Goal: Task Accomplishment & Management: Manage account settings

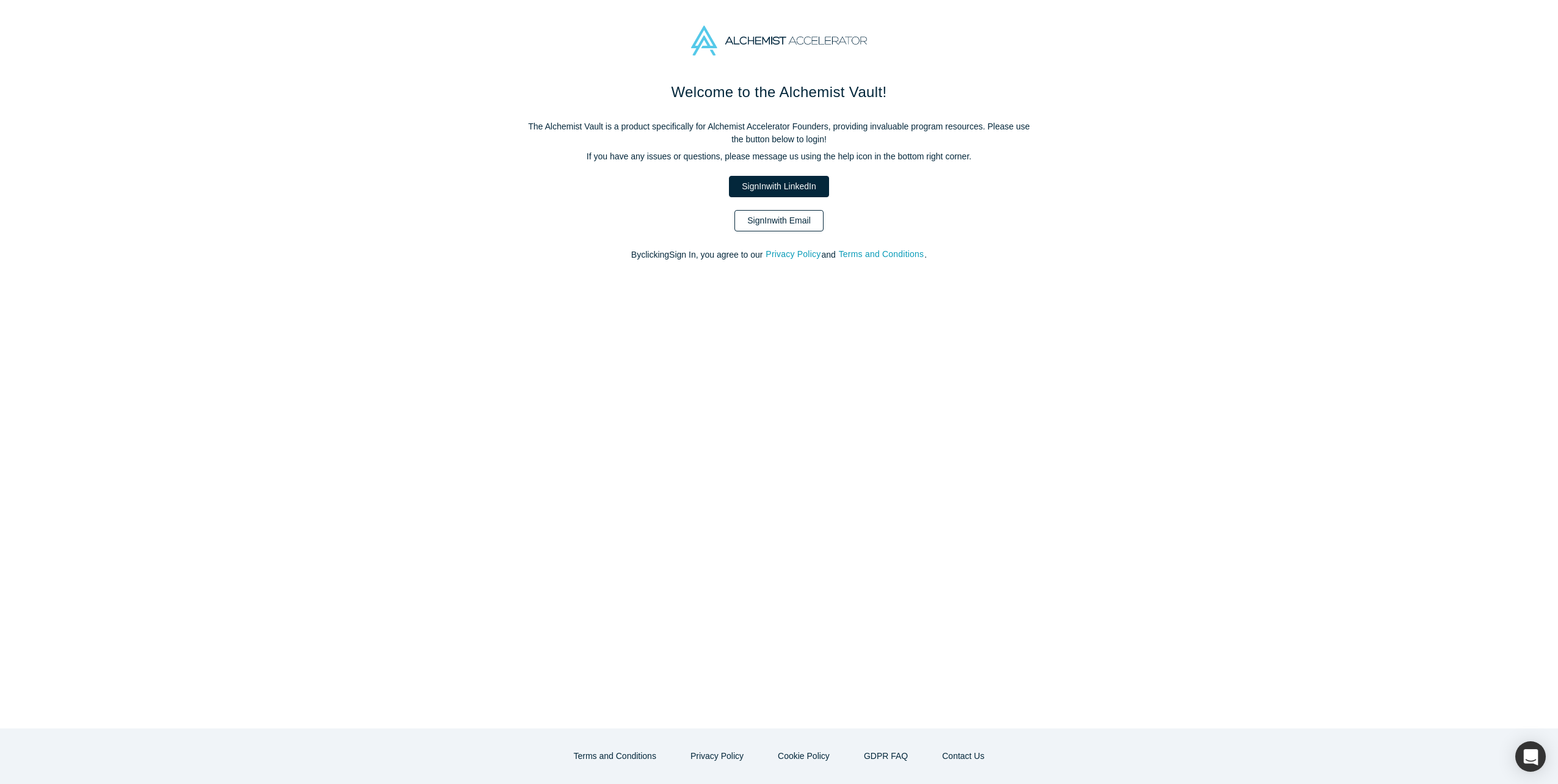
click at [801, 223] on link "Sign In with Email" at bounding box center [779, 221] width 89 height 21
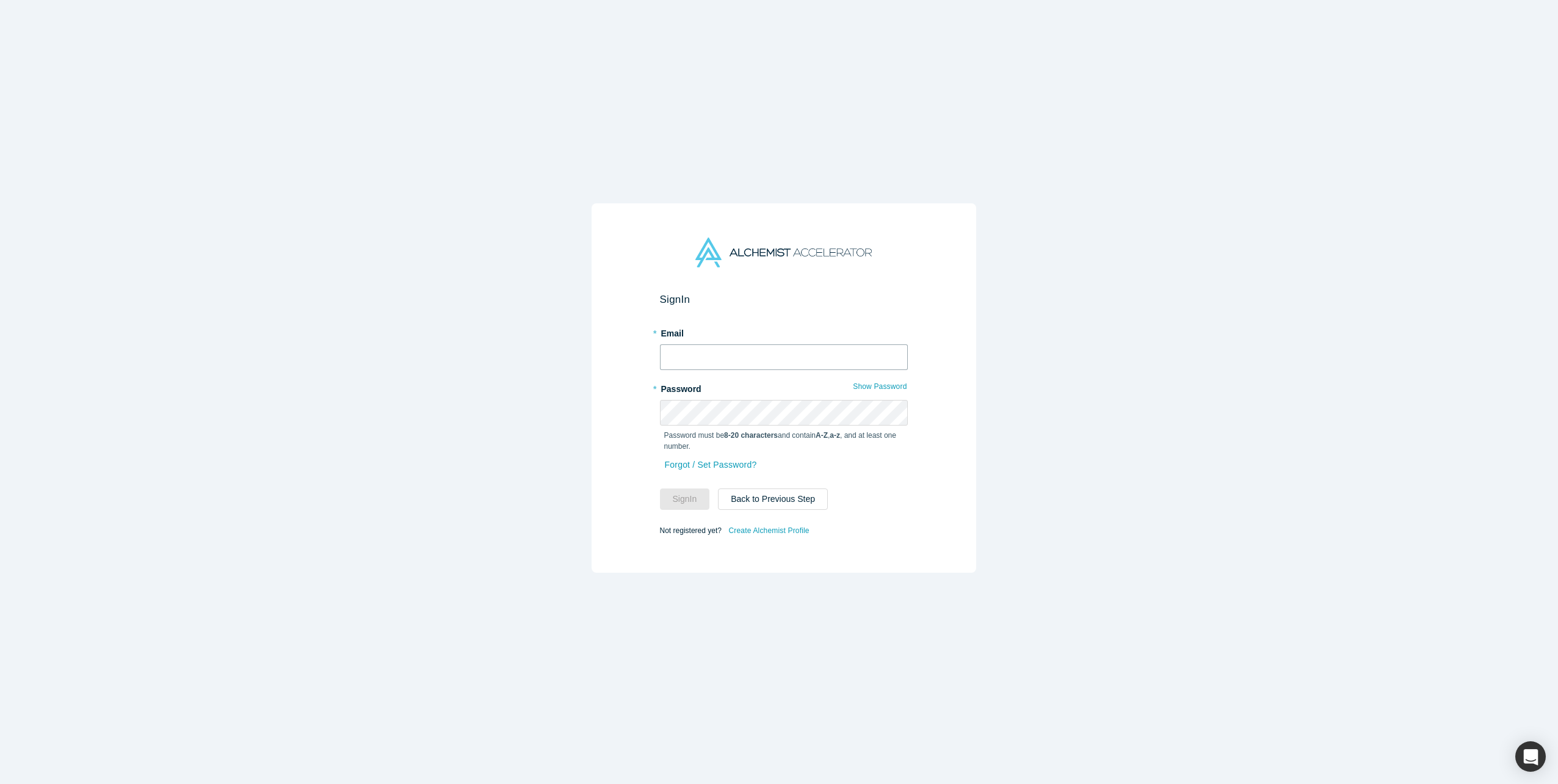
click at [735, 348] on input "text" at bounding box center [783, 357] width 248 height 25
type input "[PERSON_NAME][EMAIL_ADDRESS][DOMAIN_NAME]"
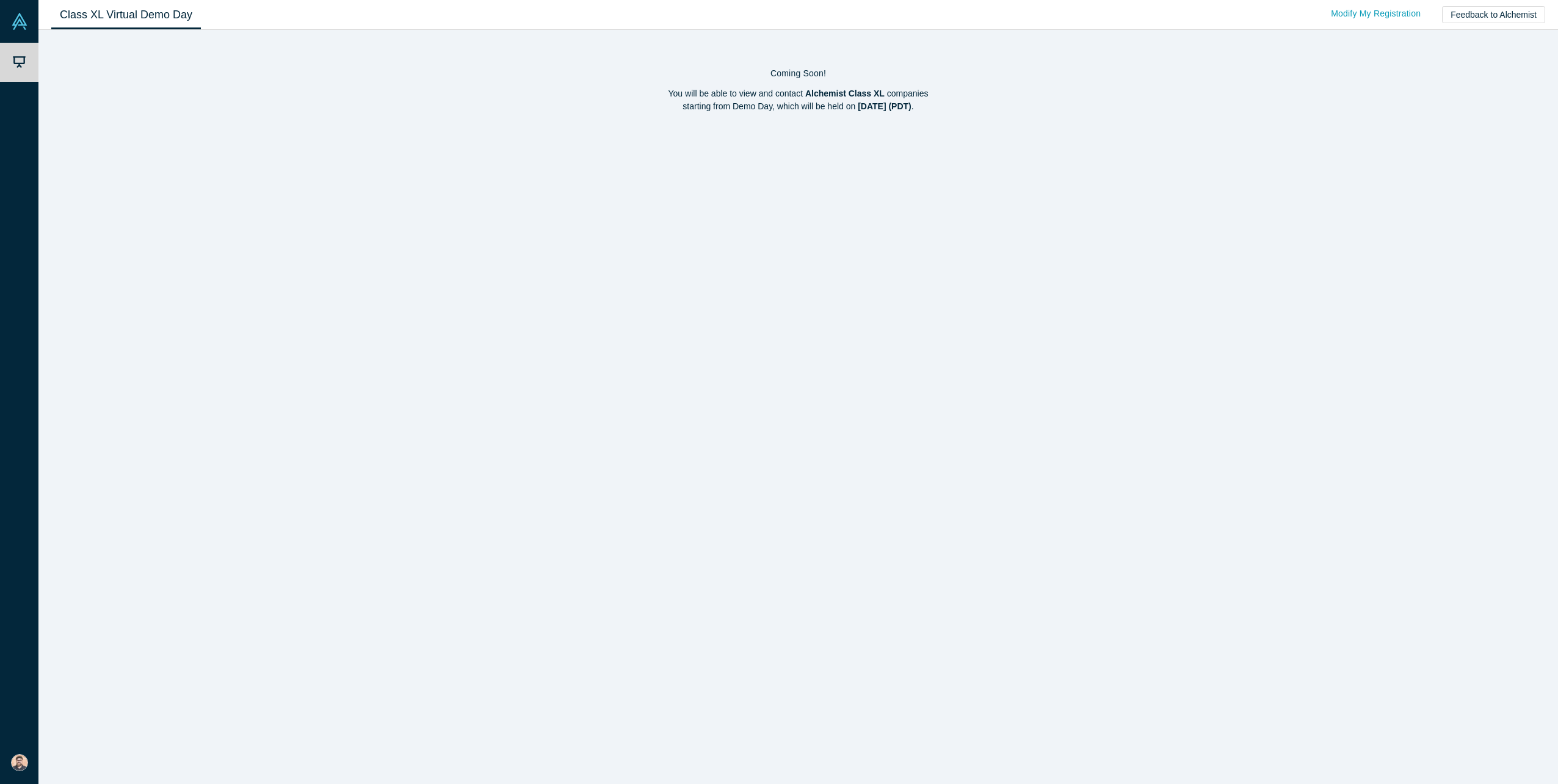
click at [124, 11] on link "Class XL Virtual Demo Day" at bounding box center [126, 15] width 150 height 29
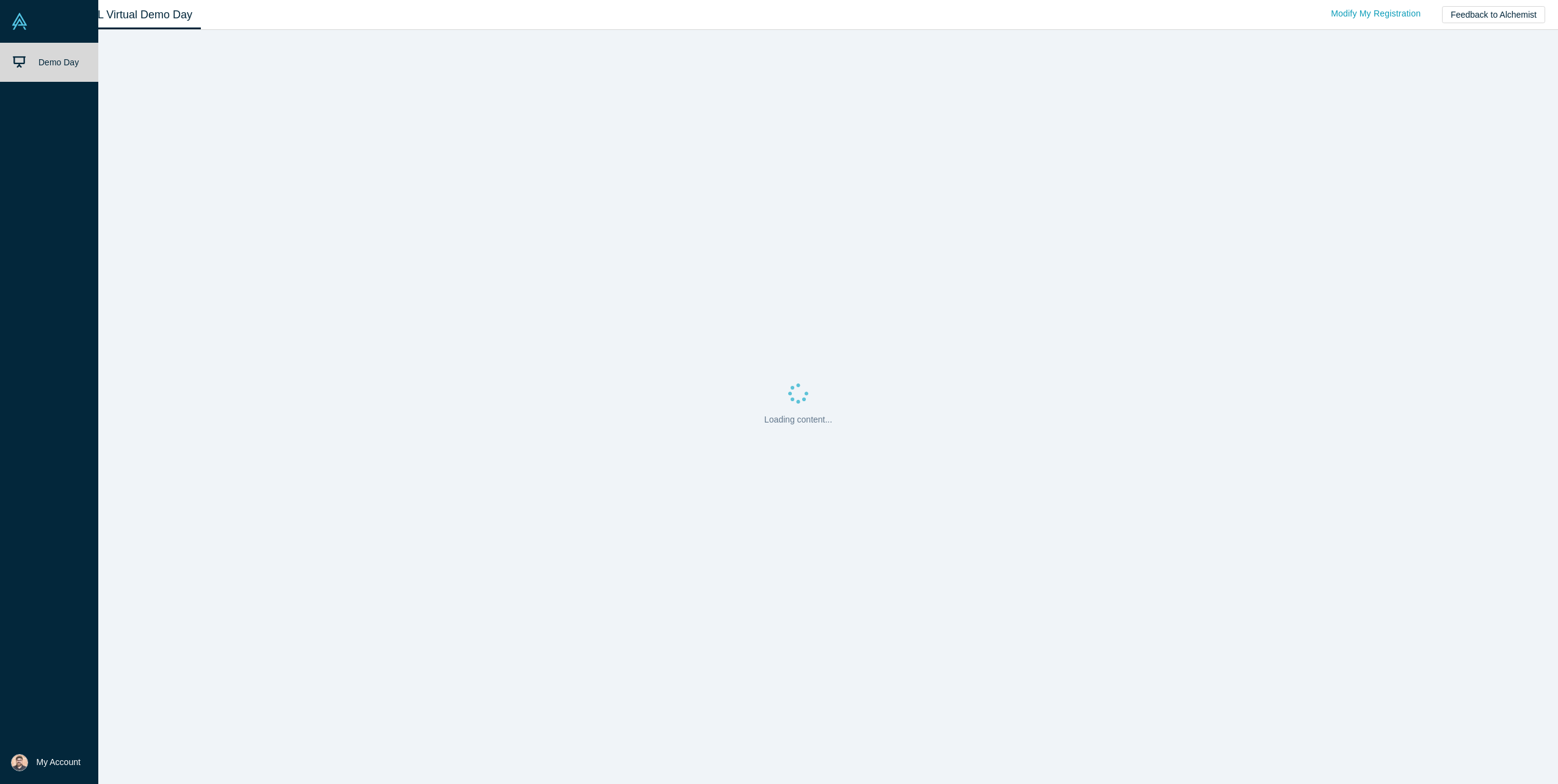
click at [57, 757] on span "My Account" at bounding box center [59, 762] width 44 height 13
click at [96, 731] on link "My Profile" at bounding box center [101, 726] width 102 height 30
